Goal: Information Seeking & Learning: Learn about a topic

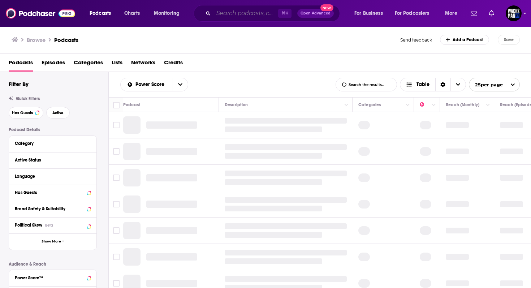
click at [218, 16] on input "Search podcasts, credits, & more..." at bounding box center [246, 14] width 65 height 12
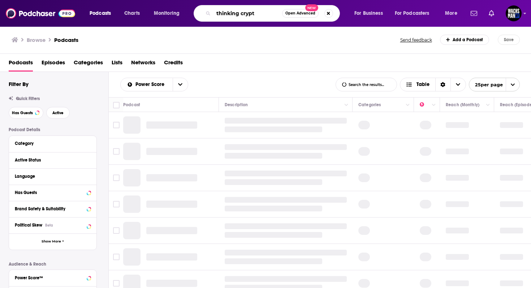
type input "thinking crypto"
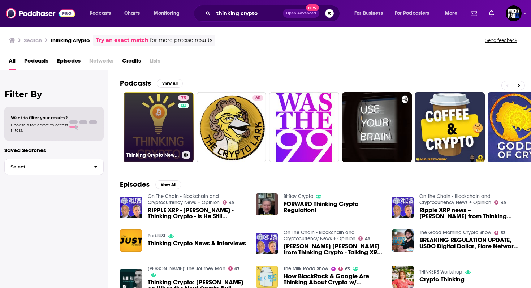
click at [147, 125] on link "75 Thinking Crypto News & Interviews" at bounding box center [159, 127] width 70 height 70
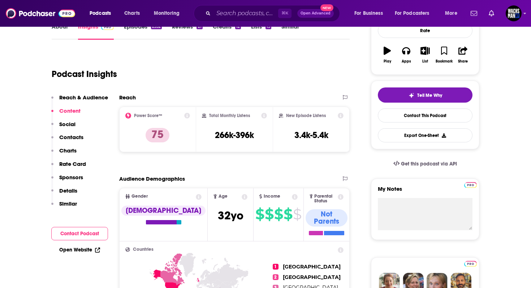
scroll to position [98, 0]
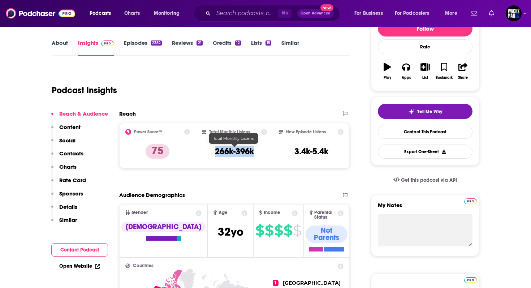
drag, startPoint x: 208, startPoint y: 153, endPoint x: 253, endPoint y: 153, distance: 45.2
click at [253, 153] on div "Total Monthly Listens 266k-396k" at bounding box center [234, 145] width 65 height 33
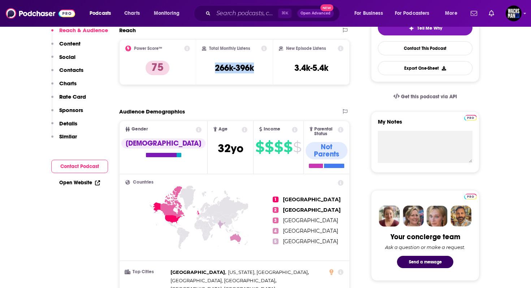
scroll to position [0, 0]
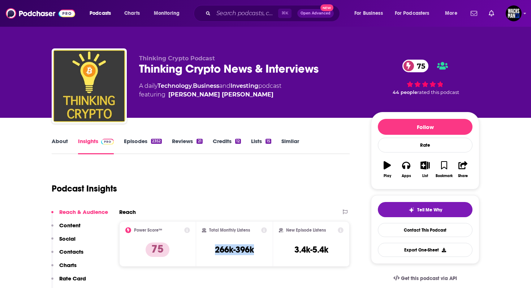
click at [141, 140] on link "Episodes 2352" at bounding box center [143, 146] width 38 height 17
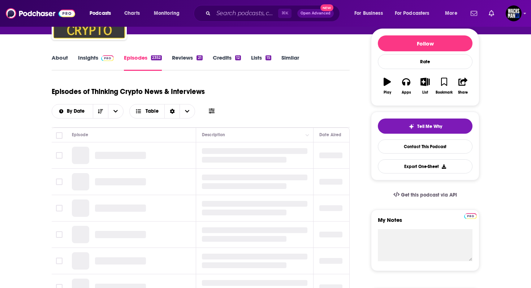
scroll to position [86, 0]
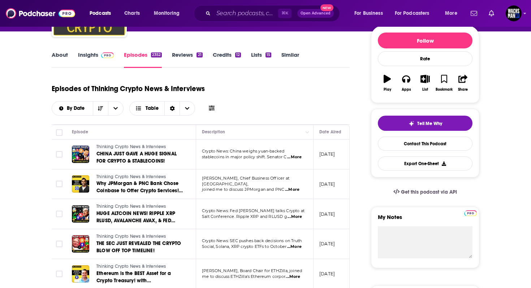
click at [299, 157] on span "...More" at bounding box center [294, 157] width 14 height 6
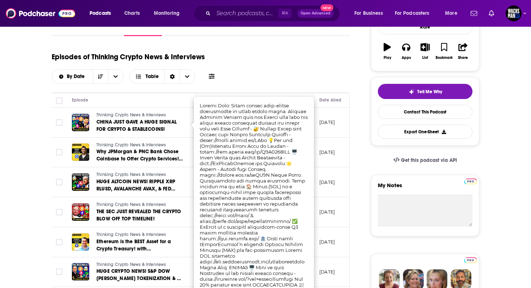
scroll to position [119, 0]
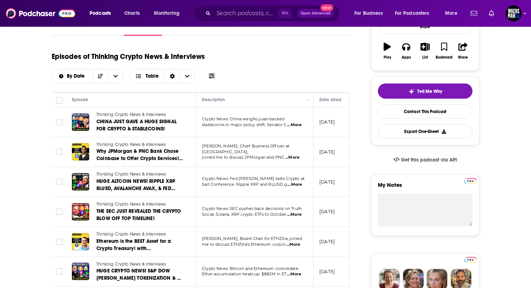
click at [319, 71] on div "Episodes of Thinking Crypto News & Interviews By Date Table" at bounding box center [201, 65] width 298 height 36
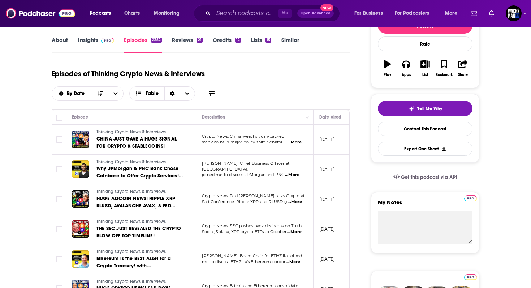
scroll to position [0, 0]
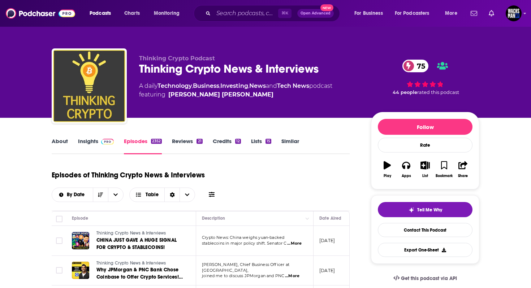
click at [65, 139] on link "About" at bounding box center [60, 146] width 16 height 17
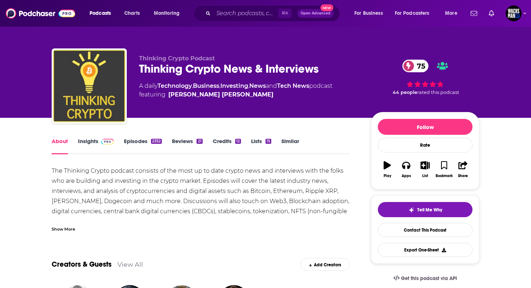
click at [95, 141] on link "Insights" at bounding box center [96, 146] width 36 height 17
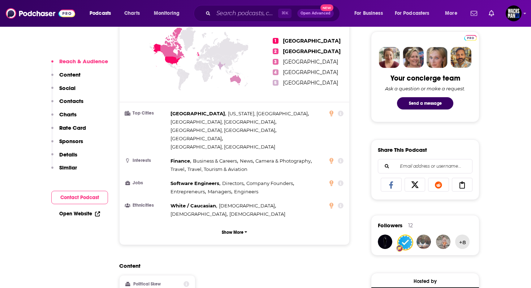
scroll to position [372, 0]
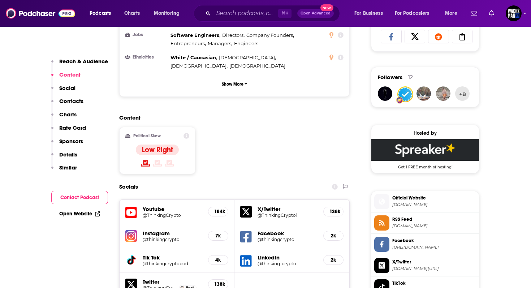
click at [75, 114] on p "Charts" at bounding box center [67, 114] width 17 height 7
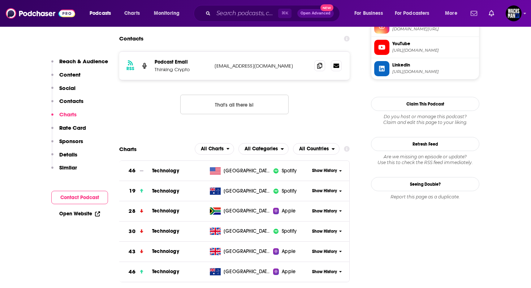
scroll to position [772, 0]
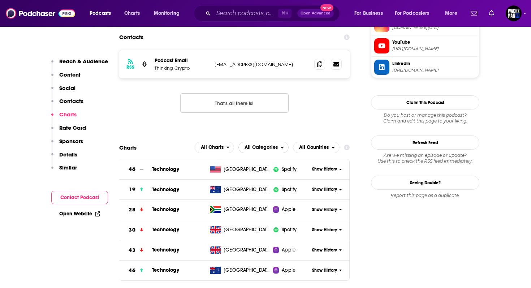
click at [265, 145] on span "All Categories" at bounding box center [261, 147] width 33 height 5
click at [267, 176] on span "Technology" at bounding box center [263, 178] width 41 height 4
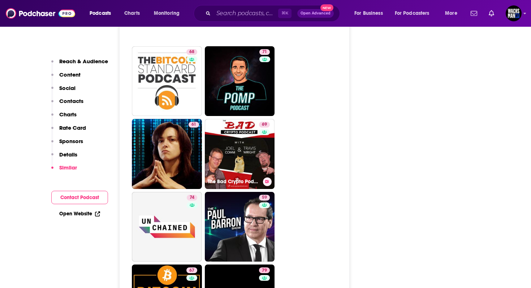
scroll to position [1823, 0]
